Goal: Check status: Check status

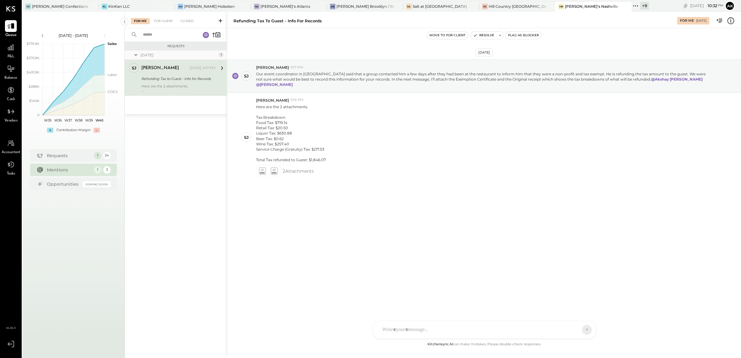
click at [526, 19] on icon at bounding box center [731, 21] width 8 height 8
click at [377, 166] on div "For Me For Client Closed Requests Today 1 SJ Samantha Janco Employee Samantha J…" at bounding box center [433, 184] width 616 height 345
